Goal: Find contact information: Find contact information

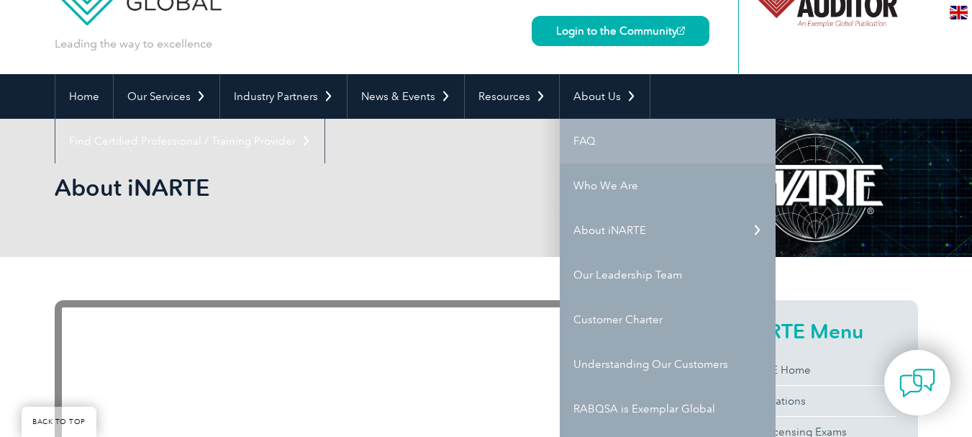
scroll to position [144, 0]
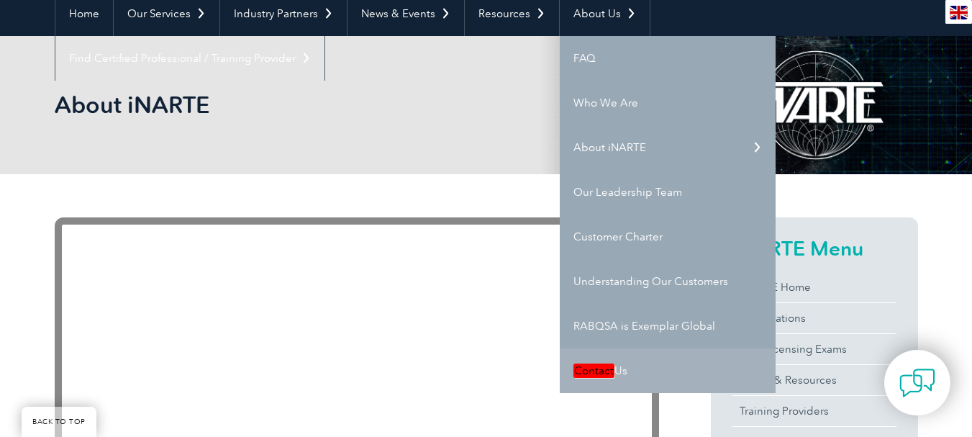
click at [590, 365] on em "Contact" at bounding box center [593, 370] width 41 height 14
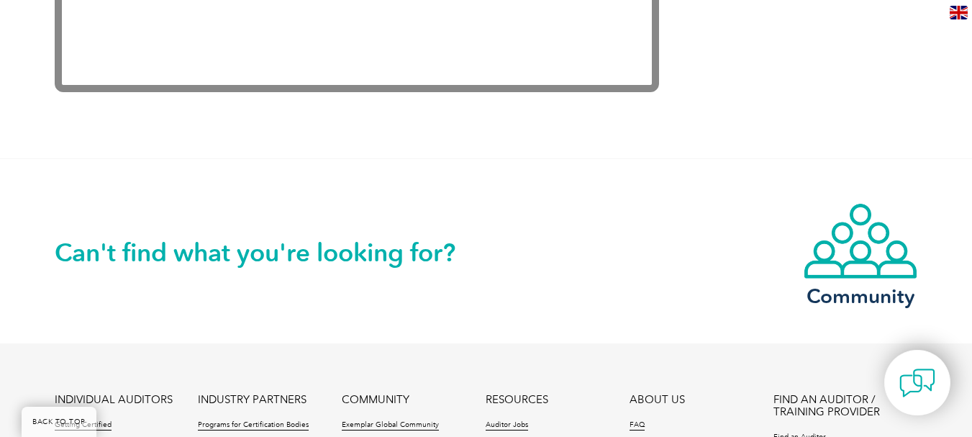
scroll to position [3273, 0]
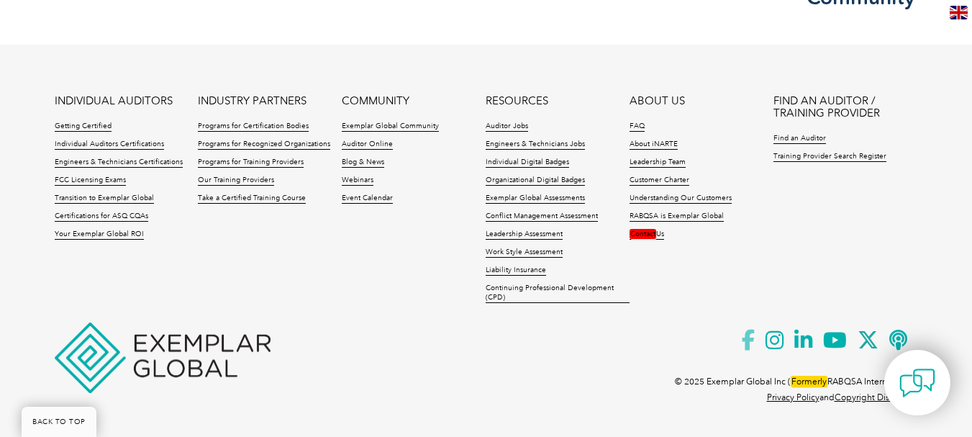
click at [744, 337] on icon at bounding box center [754, 339] width 24 height 35
click at [649, 230] on em "Contact" at bounding box center [642, 234] width 27 height 10
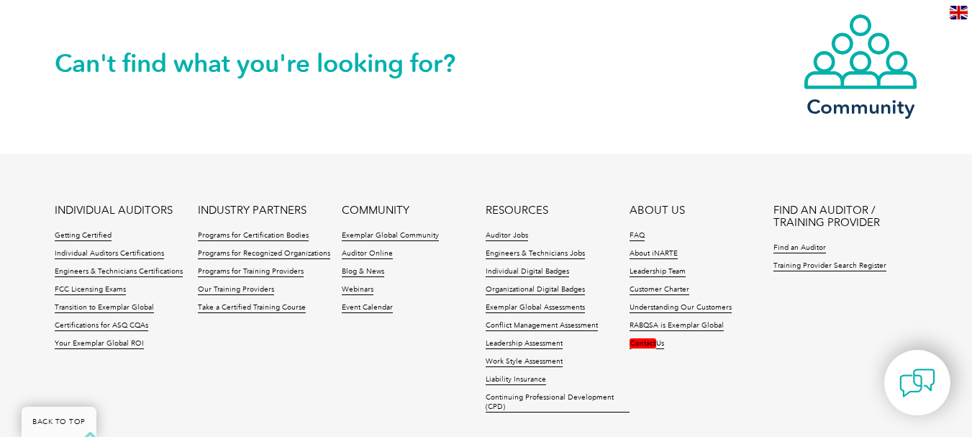
scroll to position [1391, 0]
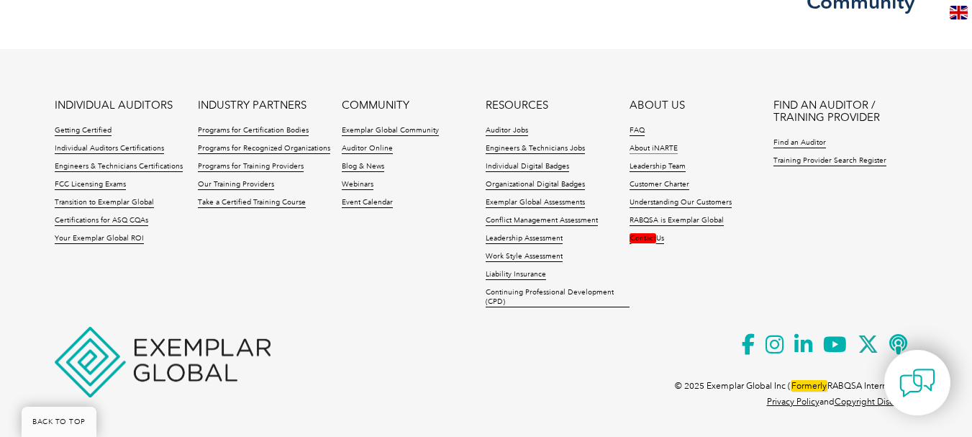
click at [643, 144] on link "About iNARTE" at bounding box center [653, 149] width 48 height 10
click at [639, 126] on link "FAQ" at bounding box center [636, 131] width 15 height 10
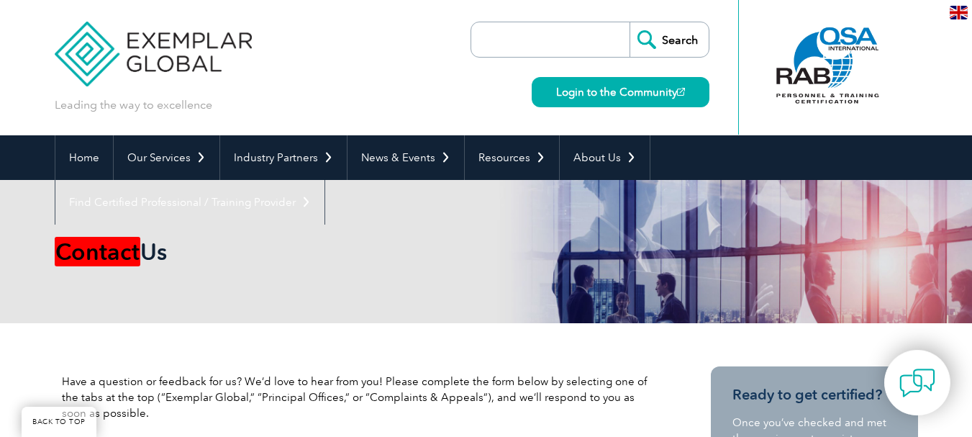
scroll to position [503, 0]
